Goal: Find specific page/section: Find specific page/section

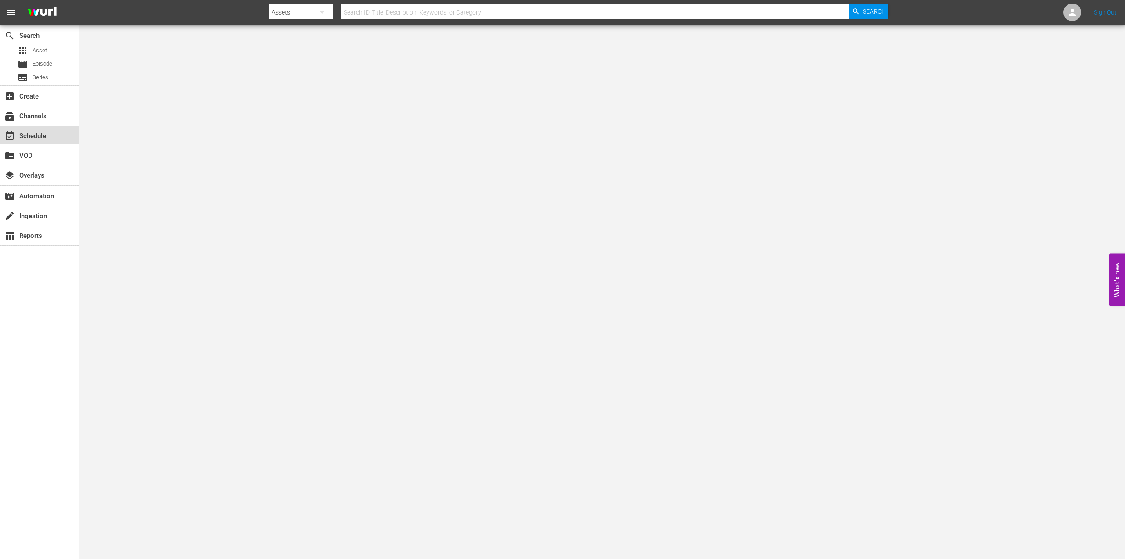
click at [41, 129] on div "event_available Schedule" at bounding box center [39, 135] width 79 height 18
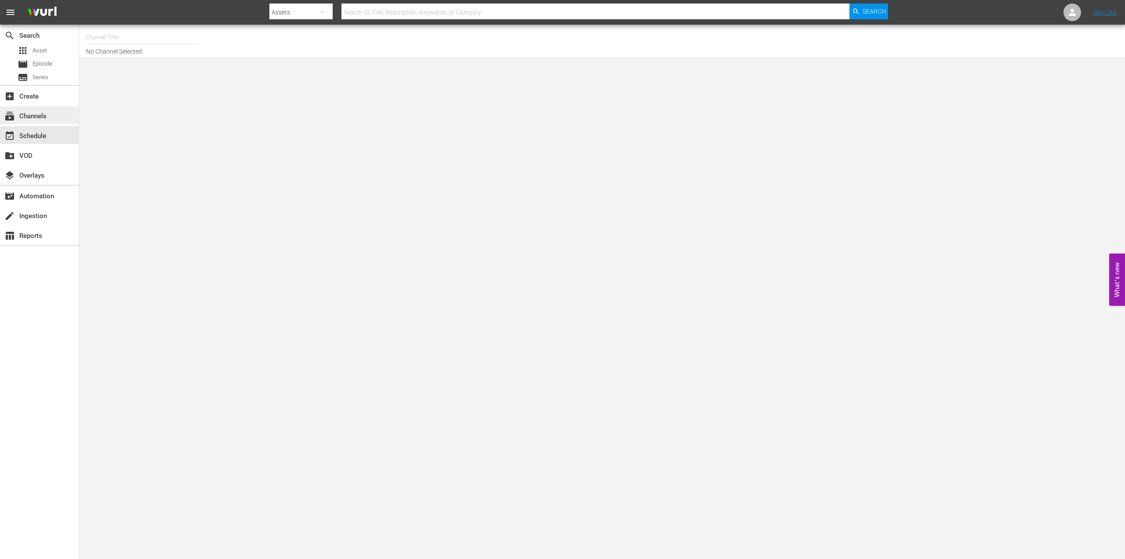
click at [56, 118] on div "subscriptions Channels" at bounding box center [39, 115] width 79 height 18
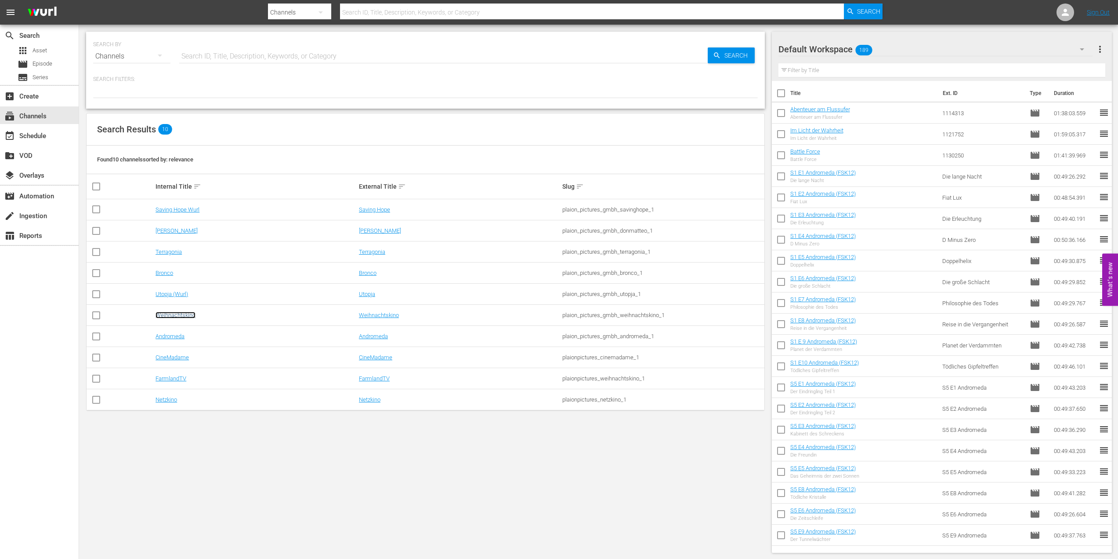
click at [187, 316] on link "Weihnachtskino" at bounding box center [176, 315] width 40 height 7
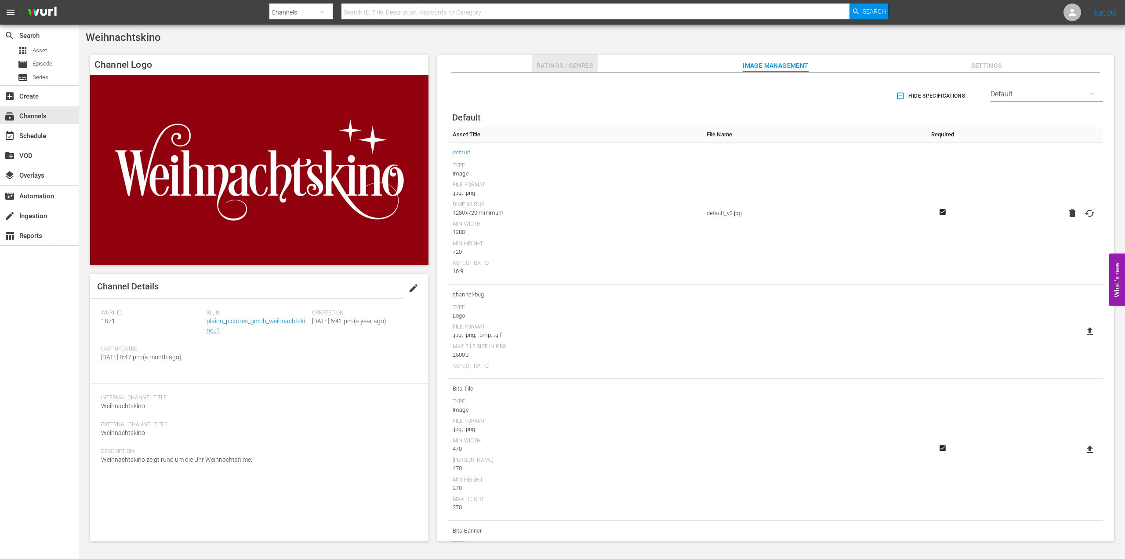
click at [592, 67] on span "Ratings / Genres" at bounding box center [565, 65] width 66 height 11
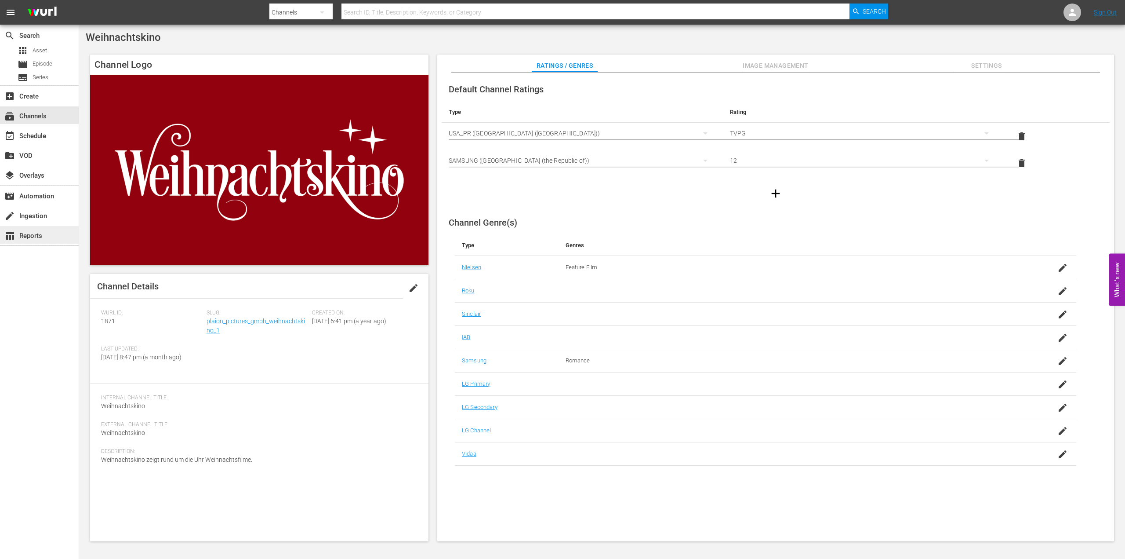
click at [47, 231] on div "table_chart Reports" at bounding box center [24, 234] width 49 height 8
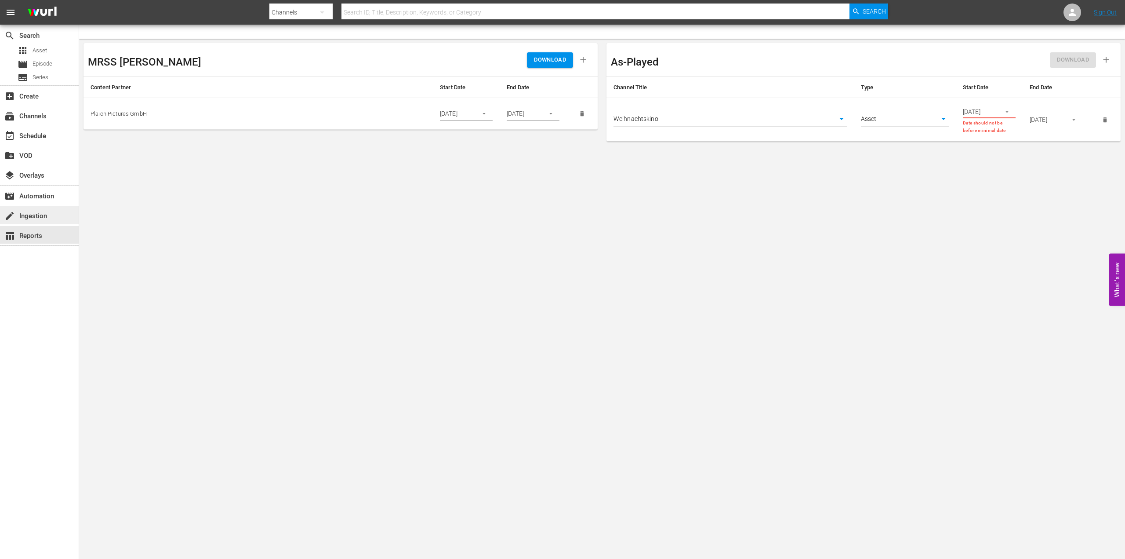
click at [55, 218] on div "create Ingestion" at bounding box center [39, 215] width 79 height 18
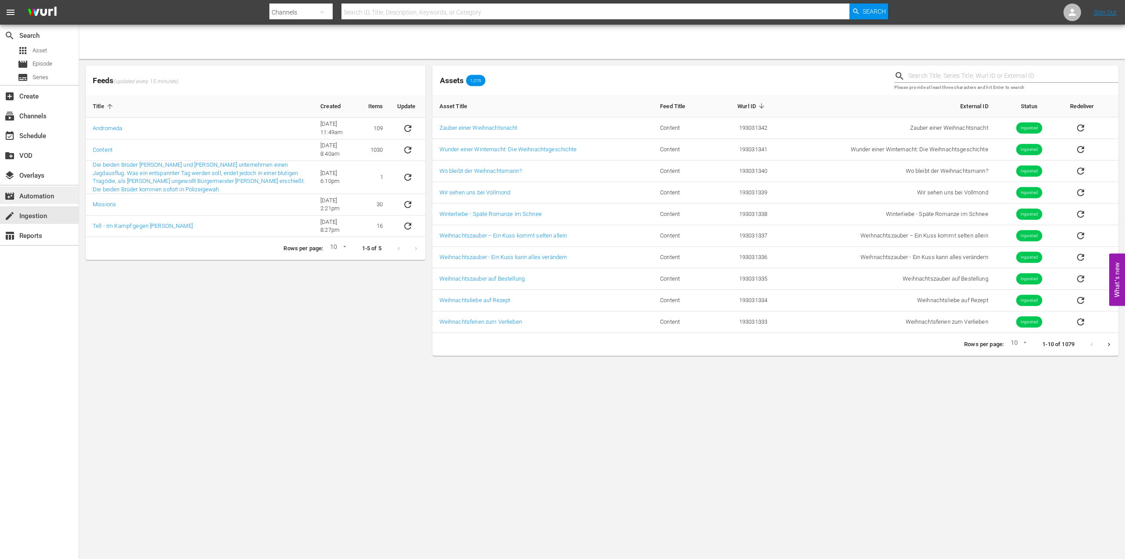
click at [39, 192] on div "movie_filter Automation" at bounding box center [24, 195] width 49 height 8
